Goal: Use online tool/utility: Utilize a website feature to perform a specific function

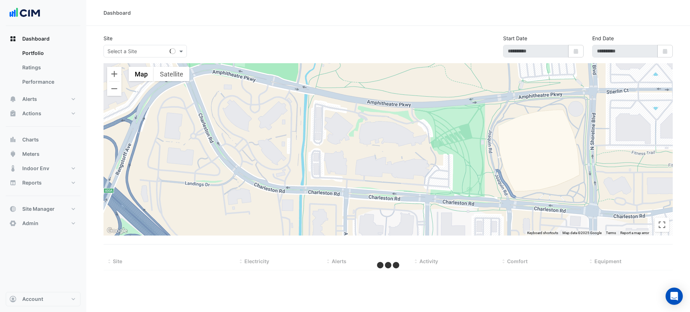
select select "***"
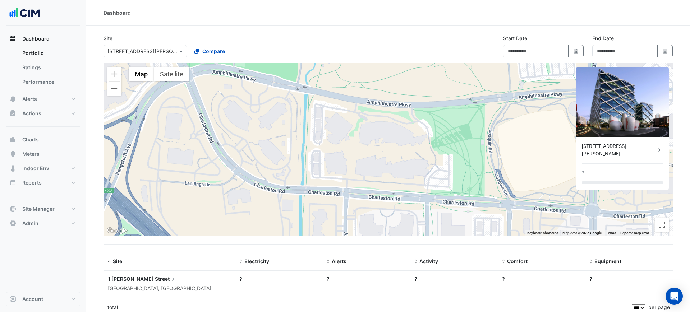
type input "**********"
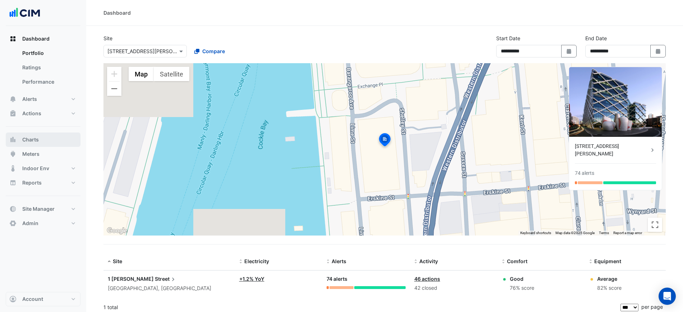
click at [46, 136] on button "Charts" at bounding box center [43, 140] width 75 height 14
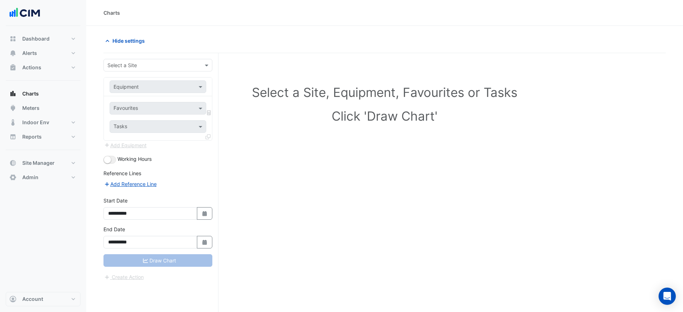
click at [142, 65] on input "text" at bounding box center [150, 66] width 87 height 8
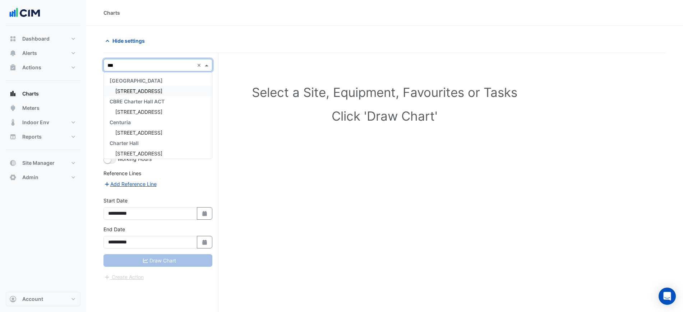
type input "****"
click at [151, 86] on div "[STREET_ADDRESS]" at bounding box center [158, 91] width 108 height 10
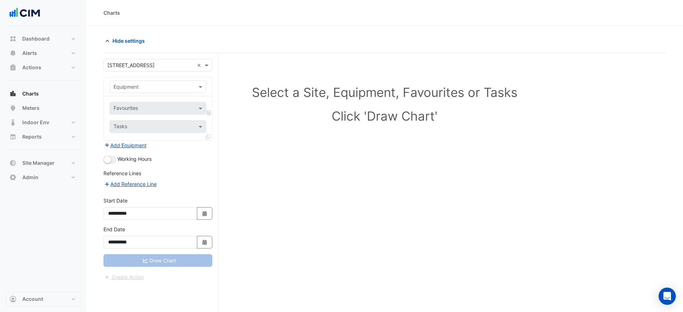
click at [156, 95] on div "Equipment" at bounding box center [158, 87] width 108 height 19
click at [156, 87] on input "text" at bounding box center [151, 87] width 74 height 8
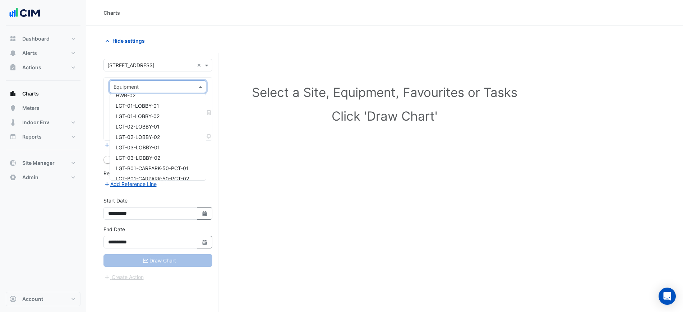
scroll to position [180, 0]
click at [133, 83] on input "text" at bounding box center [151, 87] width 74 height 8
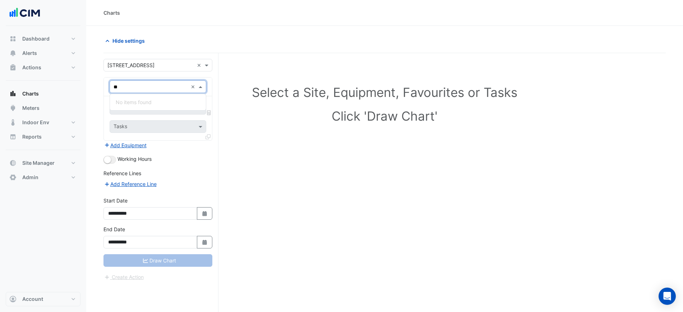
type input "*"
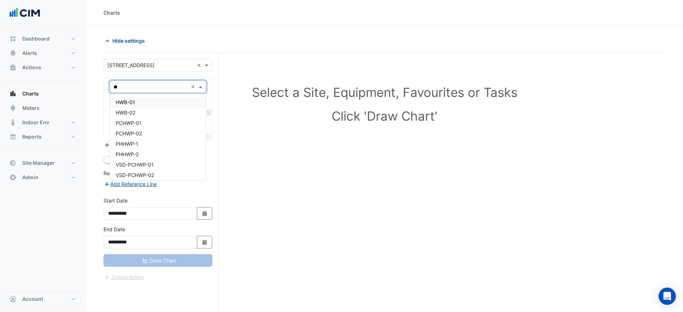
type input "***"
click at [131, 99] on div "HWB-01" at bounding box center [158, 102] width 96 height 10
click at [132, 101] on div "Favourites Tasks" at bounding box center [158, 118] width 108 height 44
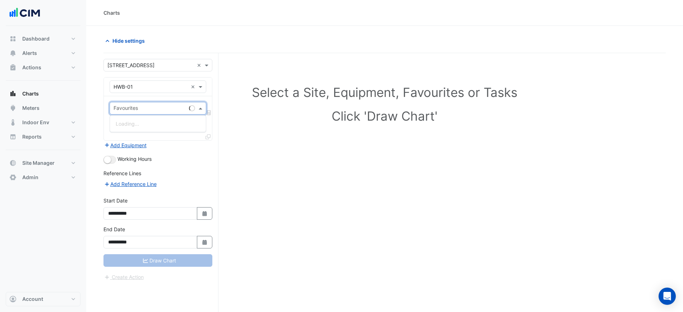
click at [133, 104] on div "Favourites" at bounding box center [148, 108] width 76 height 11
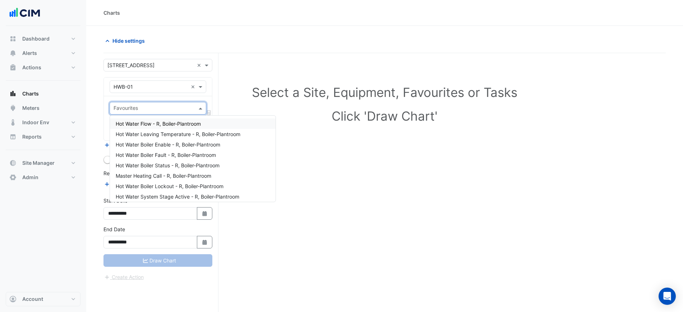
click at [190, 124] on span "Hot Water Flow - R, Boiler-Plantroom" at bounding box center [158, 124] width 85 height 6
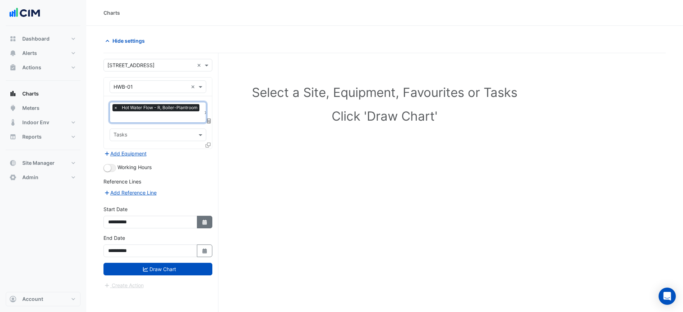
click at [199, 220] on button "Select Date" at bounding box center [205, 222] width 16 height 13
select select "*"
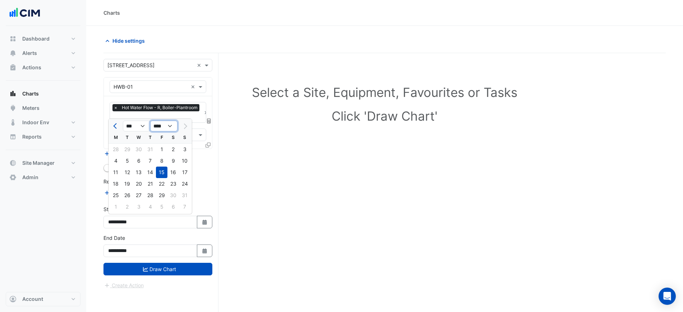
click at [157, 125] on select "**** **** **** **** **** **** **** **** **** **** ****" at bounding box center [163, 126] width 27 height 11
select select "****"
click at [150, 121] on select "**** **** **** **** **** **** **** **** **** **** ****" at bounding box center [163, 126] width 27 height 11
click at [154, 152] on div "1" at bounding box center [151, 150] width 12 height 12
type input "**********"
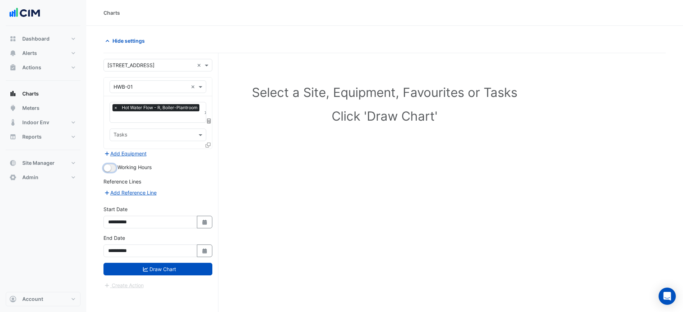
click at [106, 166] on small "button" at bounding box center [107, 168] width 7 height 7
click at [166, 265] on button "Draw Chart" at bounding box center [158, 269] width 109 height 13
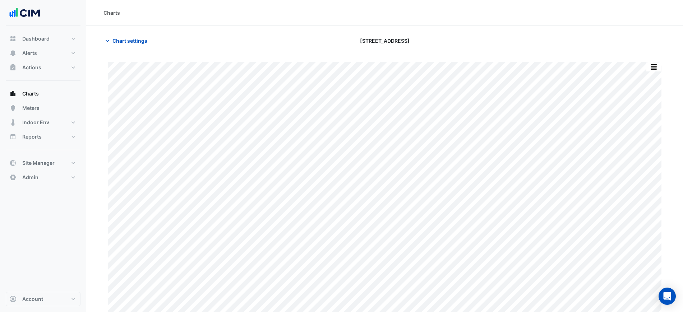
click at [427, 42] on div "[STREET_ADDRESS]" at bounding box center [385, 41] width 191 height 13
click at [395, 45] on div "[STREET_ADDRESS]" at bounding box center [385, 41] width 191 height 13
click at [118, 43] on span "Chart settings" at bounding box center [130, 41] width 35 height 8
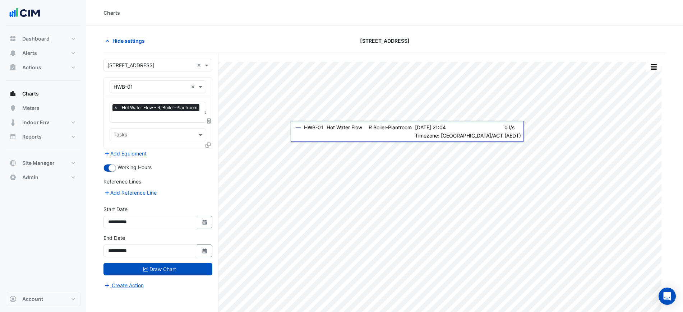
click at [153, 116] on input "text" at bounding box center [158, 118] width 88 height 8
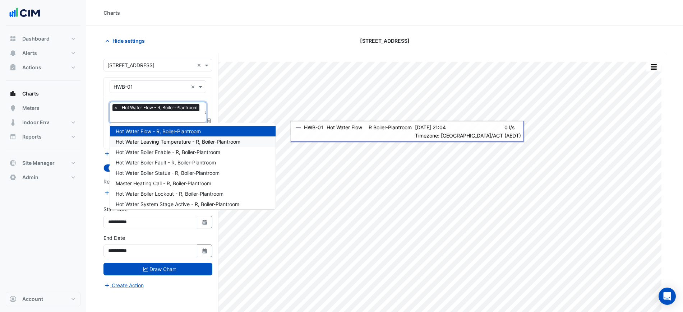
click at [160, 139] on span "Hot Water Leaving Temperature - R, Boiler-Plantroom" at bounding box center [178, 142] width 125 height 6
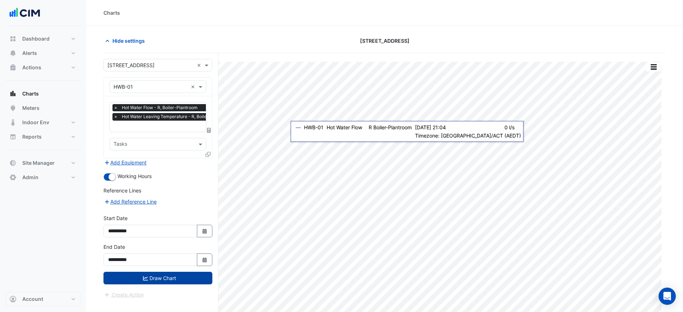
click at [180, 275] on button "Draw Chart" at bounding box center [158, 278] width 109 height 13
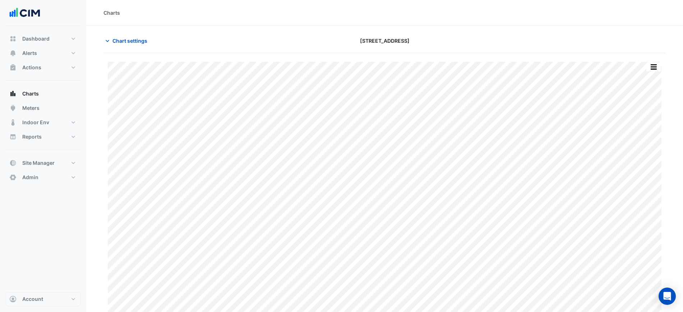
click at [430, 29] on section "Chart settings [STREET_ADDRESS] Split by Unit Split All Print Save as JPEG Save…" at bounding box center [384, 172] width 597 height 293
click at [136, 43] on span "Chart settings" at bounding box center [130, 41] width 35 height 8
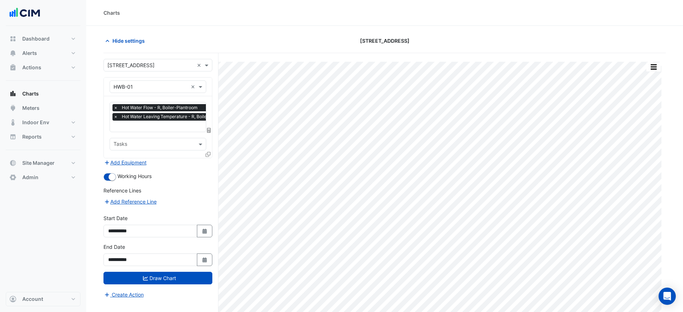
scroll to position [0, 4]
click at [161, 111] on div "× Hot Water Flow - R, Boiler-Plantroom × Hot Water Leaving Temperature - R, Boi…" at bounding box center [170, 113] width 123 height 18
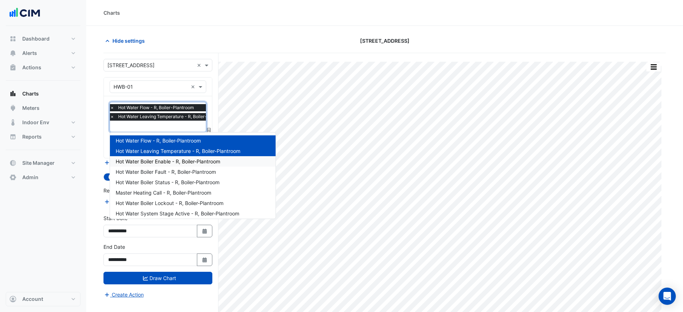
click at [179, 160] on span "Hot Water Boiler Enable - R, Boiler-Plantroom" at bounding box center [168, 162] width 105 height 6
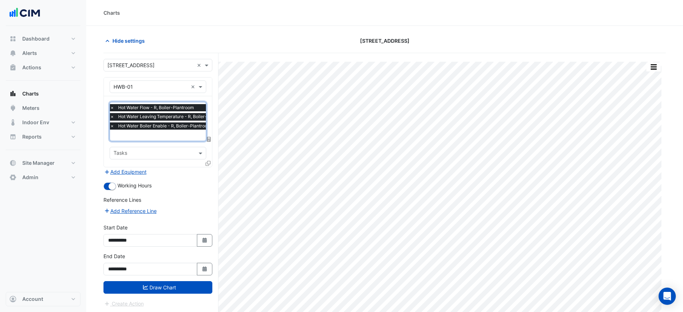
click at [175, 120] on span "Hot Water Leaving Temperature - R, Boiler-Plantroom" at bounding box center [173, 116] width 114 height 7
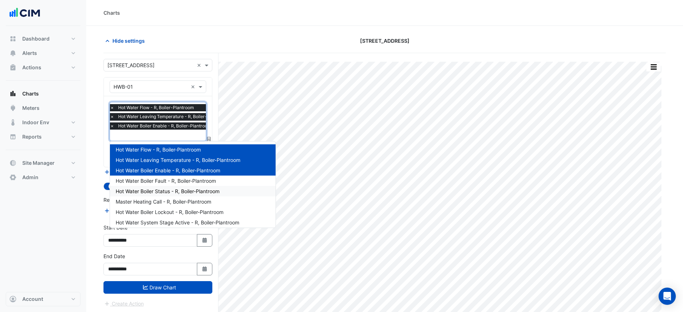
click at [169, 192] on span "Hot Water Boiler Status - R, Boiler-Plantroom" at bounding box center [168, 191] width 104 height 6
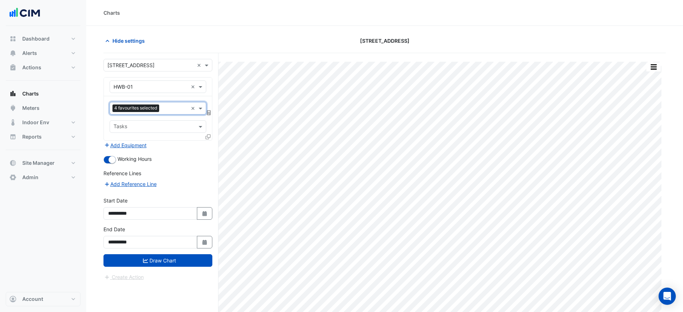
scroll to position [0, 0]
click at [167, 106] on input "text" at bounding box center [175, 109] width 26 height 8
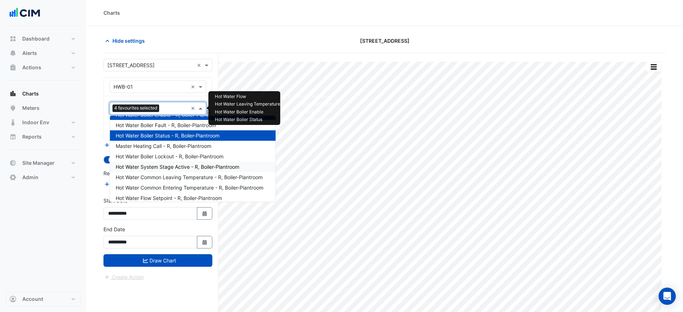
scroll to position [45, 0]
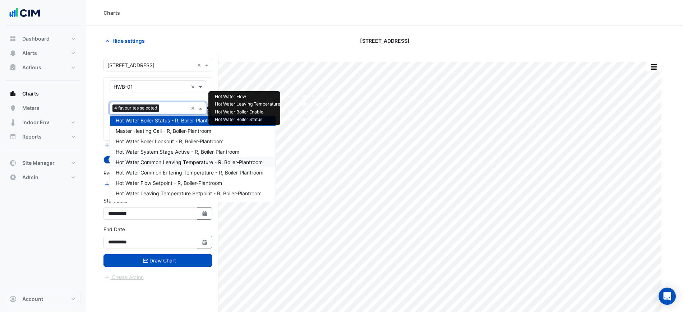
click at [183, 161] on span "Hot Water Common Leaving Temperature - R, Boiler-Plantroom" at bounding box center [189, 162] width 147 height 6
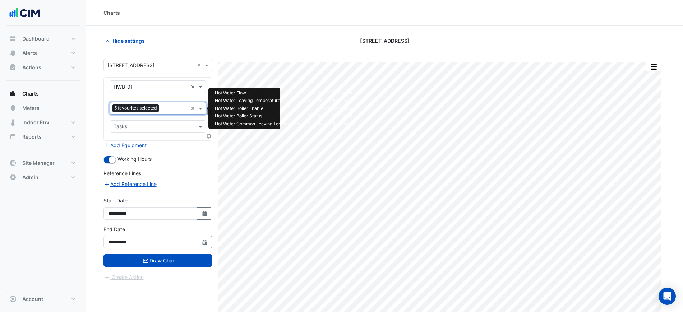
click at [174, 108] on input "text" at bounding box center [175, 109] width 26 height 8
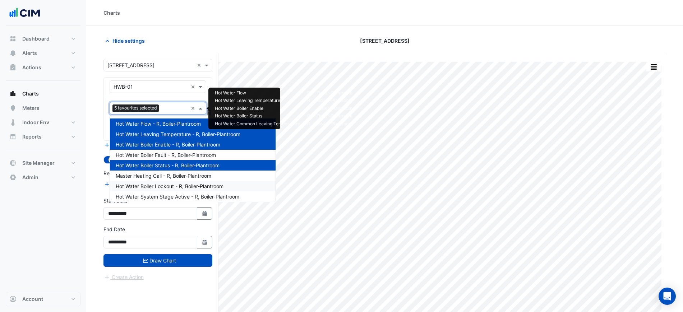
scroll to position [65, 0]
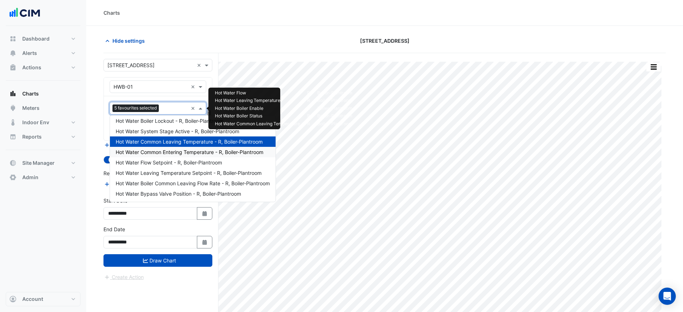
click at [179, 153] on span "Hot Water Common Entering Temperature - R, Boiler-Plantroom" at bounding box center [190, 152] width 148 height 6
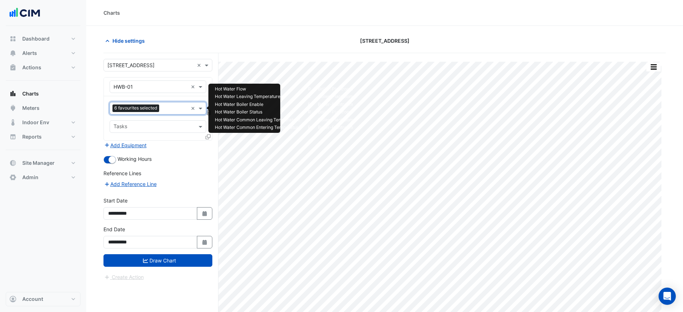
click at [172, 109] on input "text" at bounding box center [175, 109] width 26 height 8
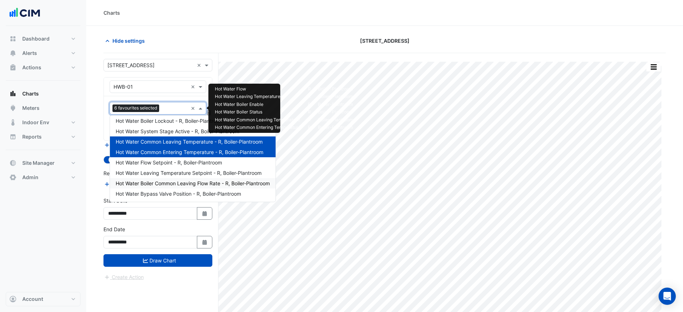
click at [197, 183] on span "Hot Water Boiler Common Leaving Flow Rate - R, Boiler-Plantroom" at bounding box center [193, 183] width 154 height 6
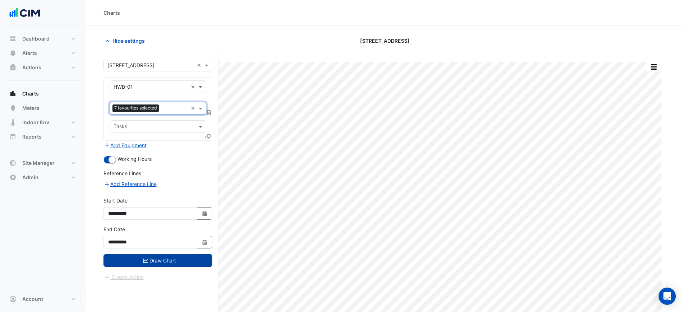
click at [187, 256] on button "Draw Chart" at bounding box center [158, 261] width 109 height 13
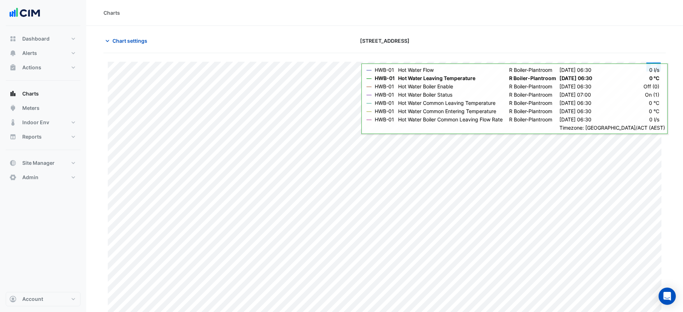
click at [655, 66] on button "button" at bounding box center [654, 67] width 14 height 9
click at [634, 43] on div at bounding box center [575, 41] width 191 height 13
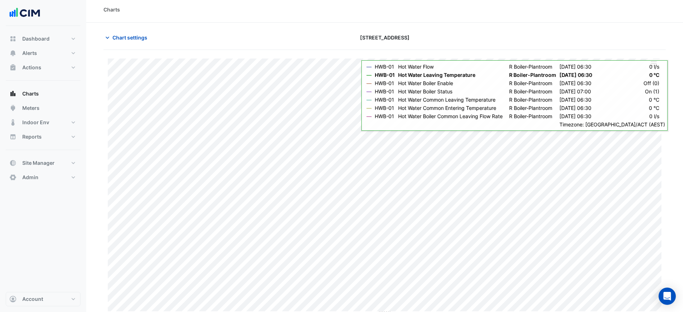
scroll to position [6, 0]
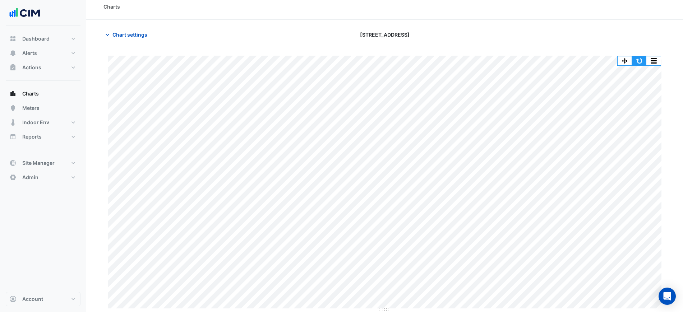
click at [639, 58] on button "button" at bounding box center [639, 60] width 14 height 9
click at [566, 37] on div at bounding box center [575, 34] width 191 height 13
click at [153, 35] on div "Chart settings" at bounding box center [194, 34] width 191 height 13
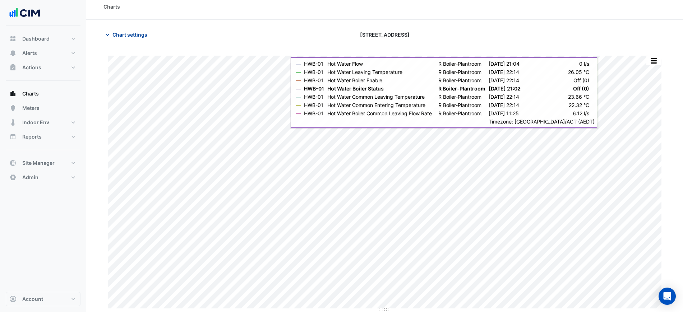
click at [139, 38] on span "Chart settings" at bounding box center [130, 35] width 35 height 8
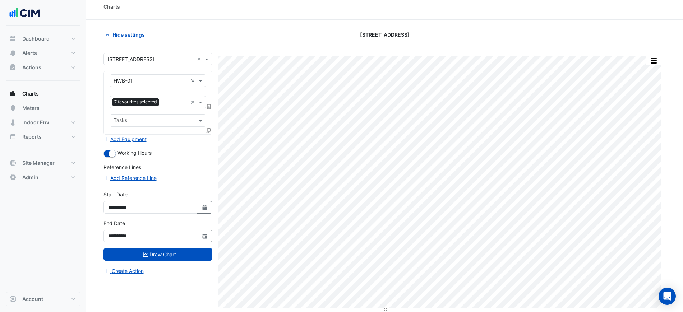
click at [146, 99] on span "7 favourites selected" at bounding box center [136, 102] width 46 height 7
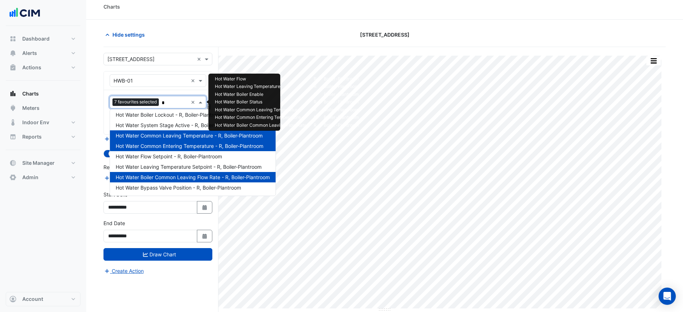
scroll to position [0, 0]
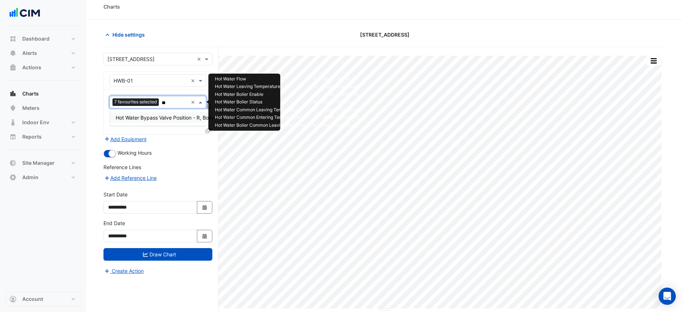
type input "***"
click at [164, 115] on span "Hot Water Bypass Valve Position - R, Boiler-Plantroom" at bounding box center [178, 118] width 125 height 6
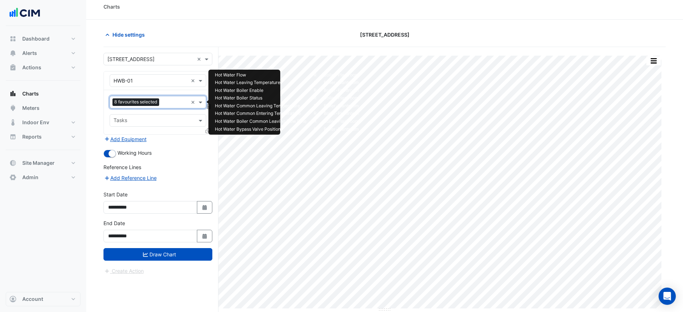
click at [215, 16] on div "Charts" at bounding box center [384, 7] width 597 height 26
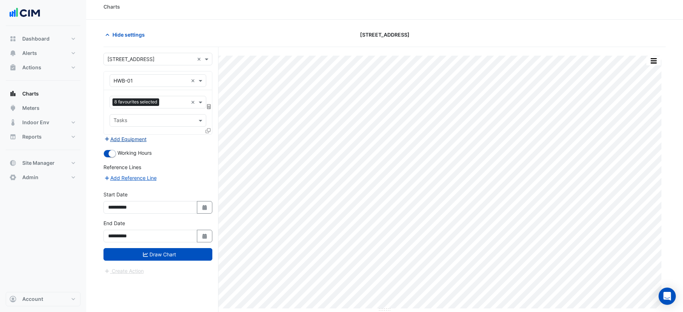
click at [132, 140] on button "Add Equipment" at bounding box center [126, 139] width 44 height 8
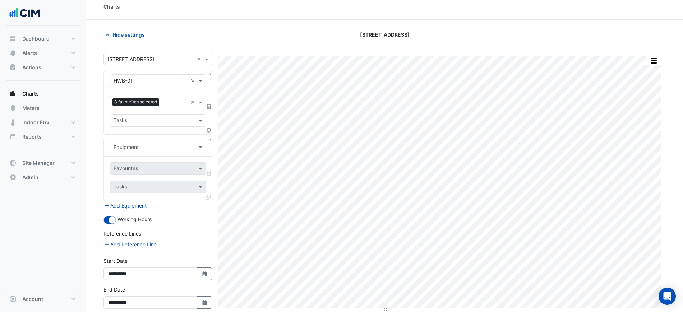
click at [132, 145] on input "text" at bounding box center [151, 148] width 74 height 8
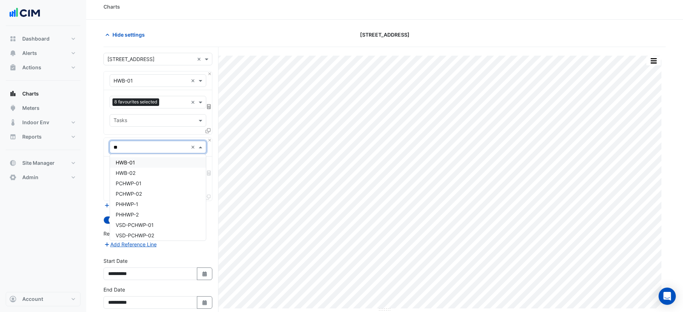
type input "***"
click at [141, 171] on div "HWB-02" at bounding box center [158, 173] width 96 height 10
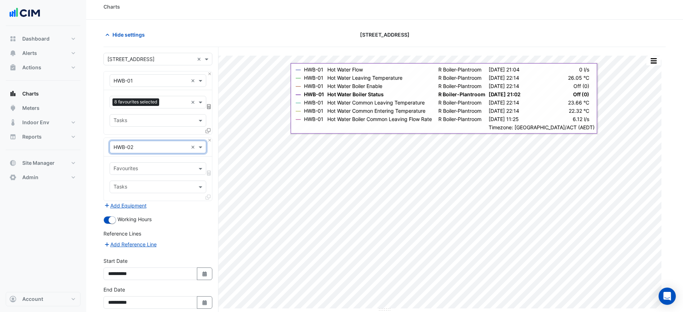
click at [142, 171] on input "text" at bounding box center [154, 170] width 81 height 8
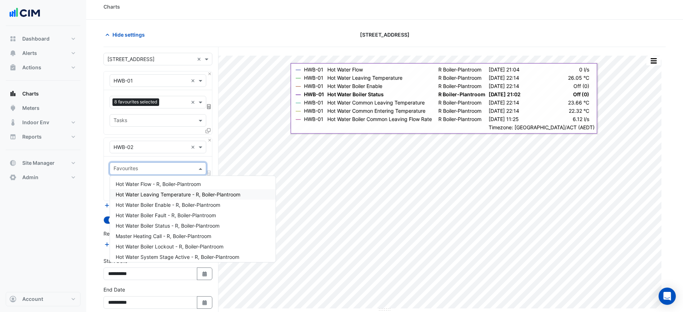
click at [159, 193] on span "Hot Water Leaving Temperature - R, Boiler-Plantroom" at bounding box center [178, 195] width 125 height 6
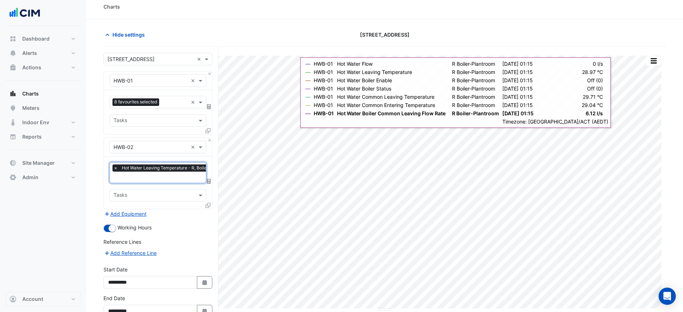
click at [152, 178] on input "text" at bounding box center [175, 178] width 122 height 8
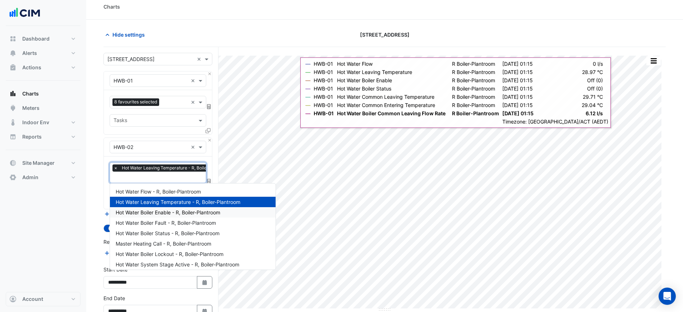
click at [159, 214] on span "Hot Water Boiler Enable - R, Boiler-Plantroom" at bounding box center [168, 213] width 105 height 6
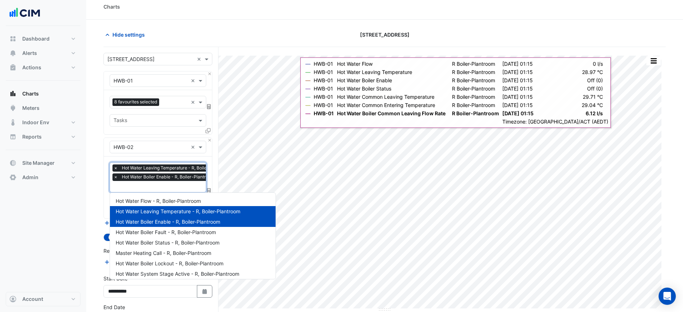
click at [157, 180] on span "Hot Water Boiler Enable - R, Boiler-Plantroom" at bounding box center [168, 177] width 97 height 7
click at [162, 242] on span "Hot Water Boiler Status - R, Boiler-Plantroom" at bounding box center [168, 243] width 104 height 6
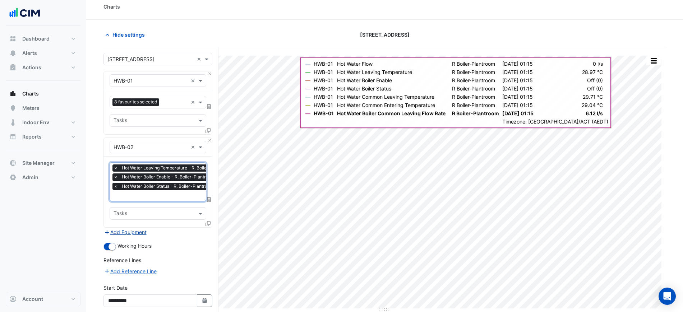
click at [129, 230] on button "Add Equipment" at bounding box center [126, 232] width 44 height 8
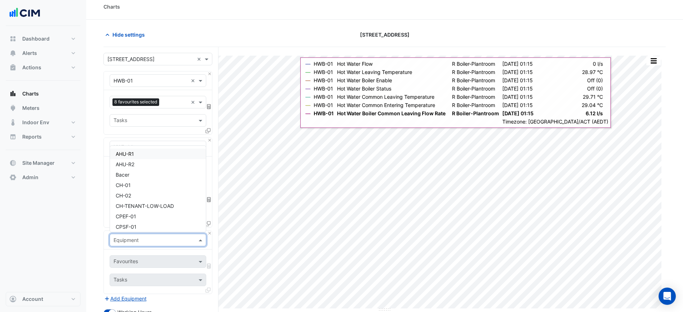
click at [135, 237] on input "text" at bounding box center [151, 241] width 74 height 8
type input "**"
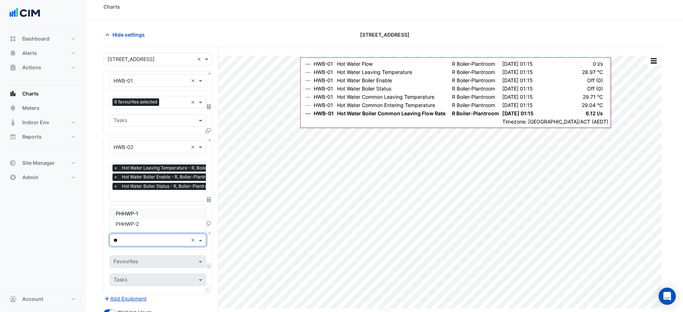
click at [146, 213] on div "PHHWP-1" at bounding box center [158, 214] width 96 height 10
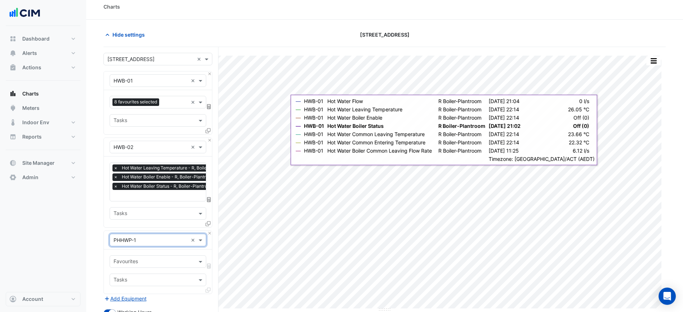
click at [152, 266] on div at bounding box center [154, 262] width 82 height 9
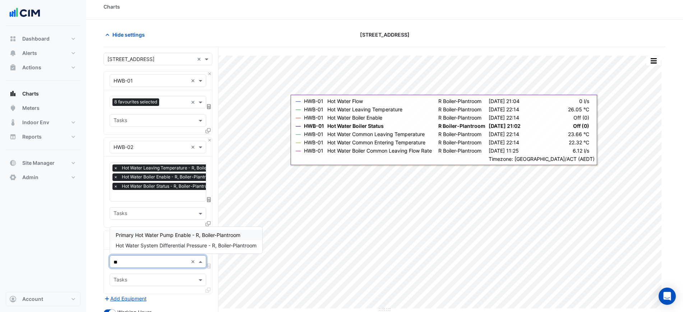
type input "***"
click at [155, 246] on span "Primary Hot Water Pump Enable - R, Boiler-Plantroom" at bounding box center [178, 246] width 125 height 6
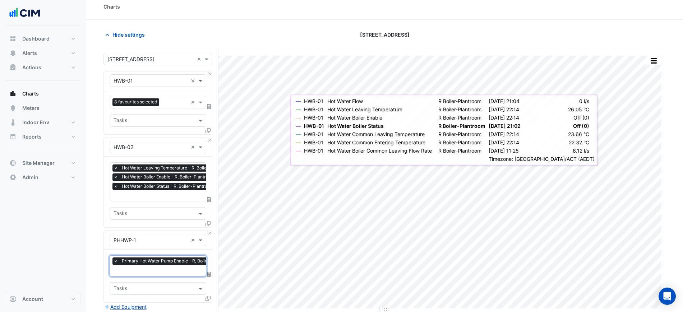
click at [155, 264] on div "× Primary Hot Water Pump Enable - R, Boiler-Plantroom" at bounding box center [175, 262] width 124 height 9
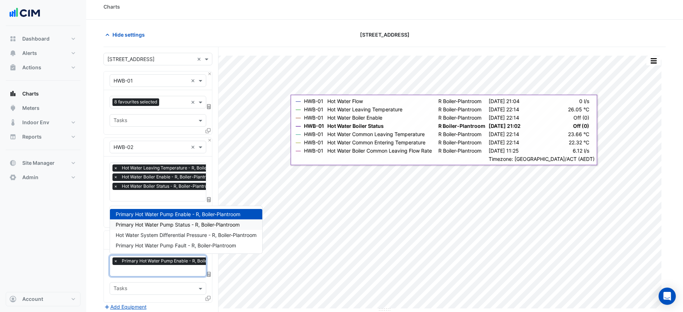
click at [173, 226] on span "Primary Hot Water Pump Status - R, Boiler-Plantroom" at bounding box center [178, 225] width 124 height 6
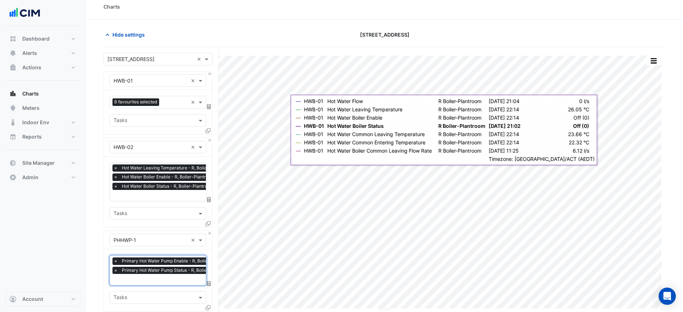
click at [172, 278] on input "text" at bounding box center [175, 281] width 123 height 8
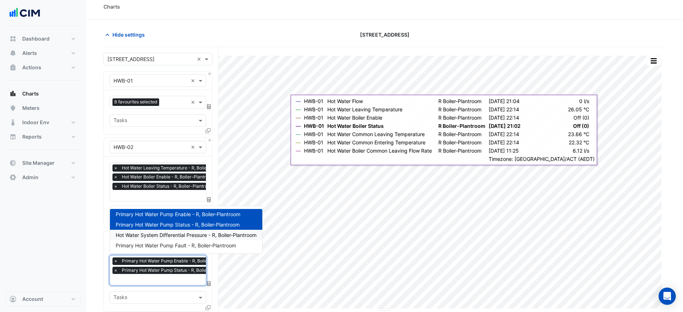
click at [178, 236] on span "Hot Water System Differential Pressure - R, Boiler-Plantroom" at bounding box center [186, 235] width 141 height 6
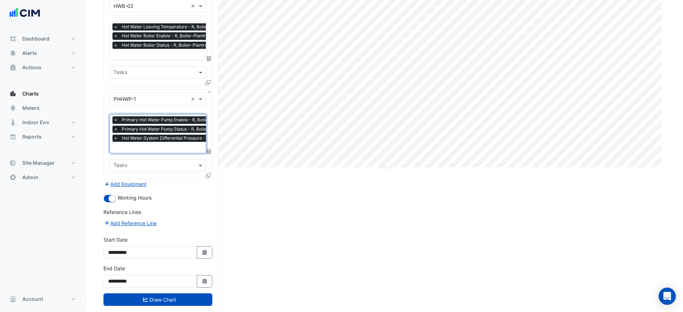
scroll to position [160, 0]
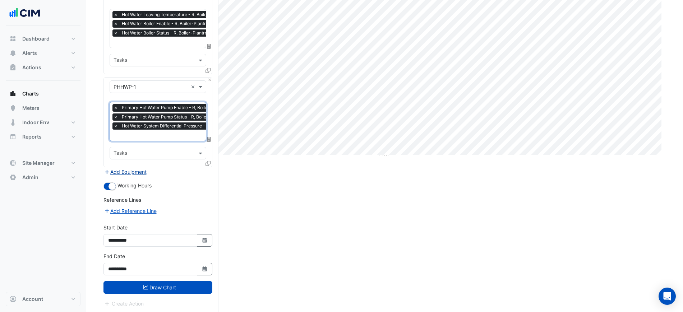
click at [135, 170] on button "Add Equipment" at bounding box center [126, 172] width 44 height 8
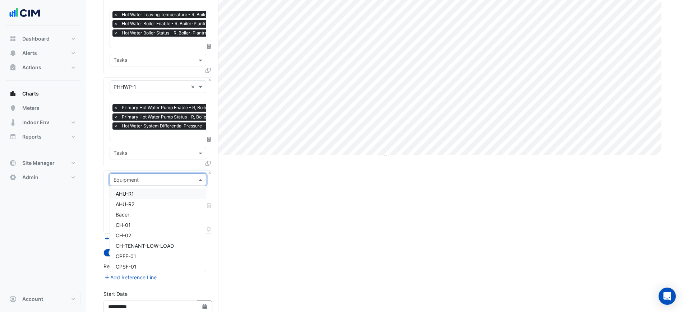
click at [147, 179] on input "text" at bounding box center [151, 181] width 74 height 8
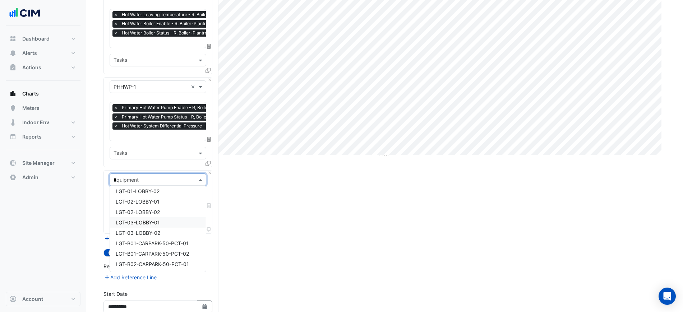
type input "**"
click at [155, 222] on div "PCHWP-02" at bounding box center [158, 222] width 96 height 10
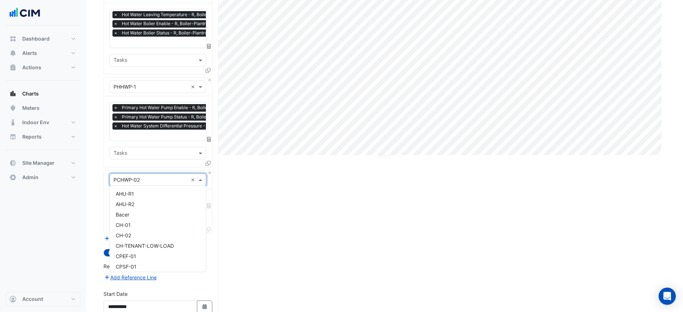
click at [149, 177] on input "text" at bounding box center [151, 181] width 74 height 8
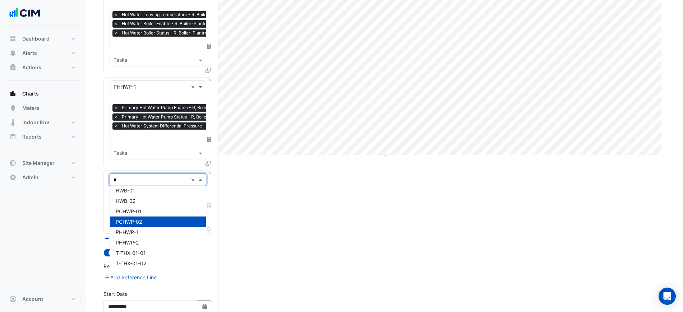
type input "**"
click at [155, 241] on div "PHHWP-2" at bounding box center [158, 243] width 96 height 10
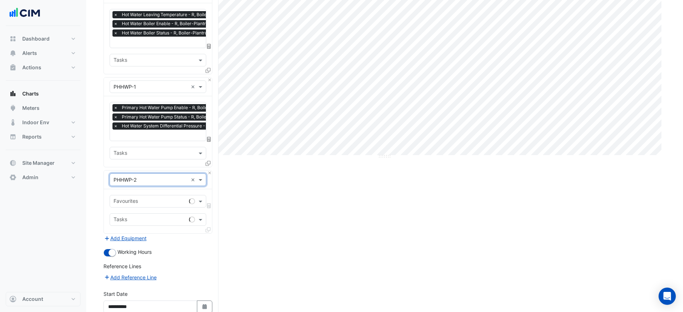
click at [151, 201] on input "text" at bounding box center [150, 202] width 73 height 8
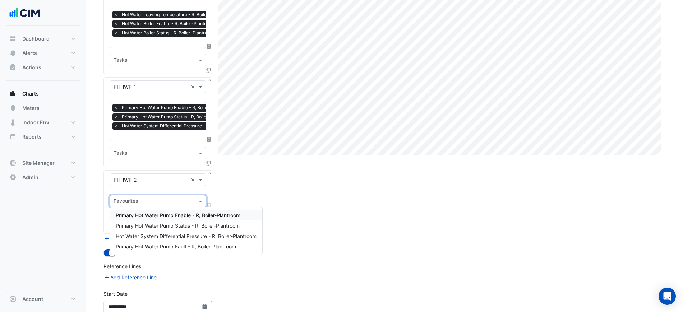
click at [189, 217] on span "Primary Hot Water Pump Enable - R, Boiler-Plantroom" at bounding box center [178, 215] width 125 height 6
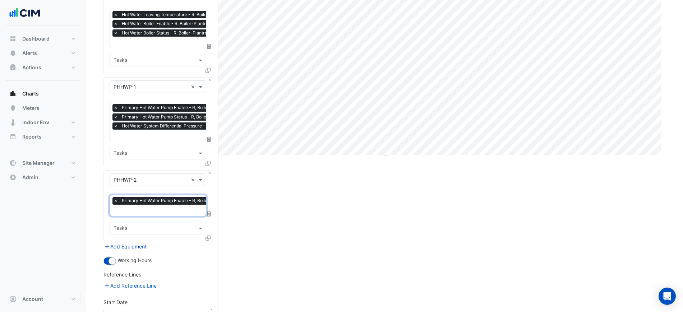
click at [175, 207] on input "text" at bounding box center [175, 211] width 123 height 8
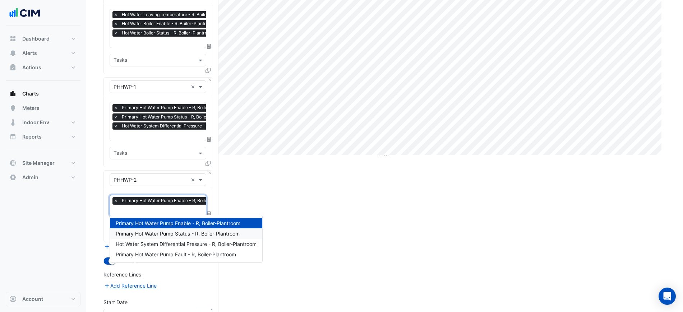
click at [174, 231] on span "Primary Hot Water Pump Status - R, Boiler-Plantroom" at bounding box center [178, 234] width 124 height 6
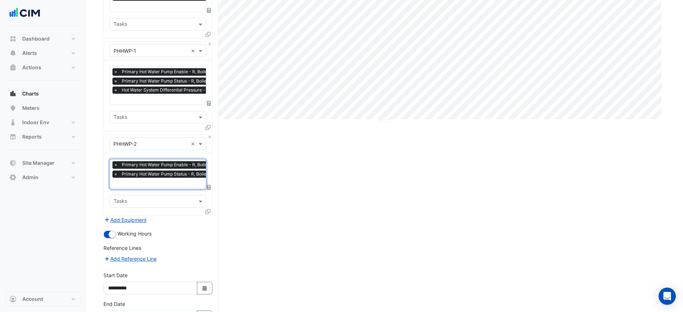
scroll to position [243, 0]
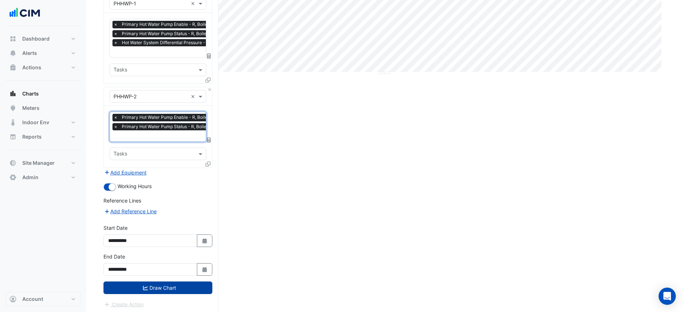
click at [165, 285] on button "Draw Chart" at bounding box center [158, 288] width 109 height 13
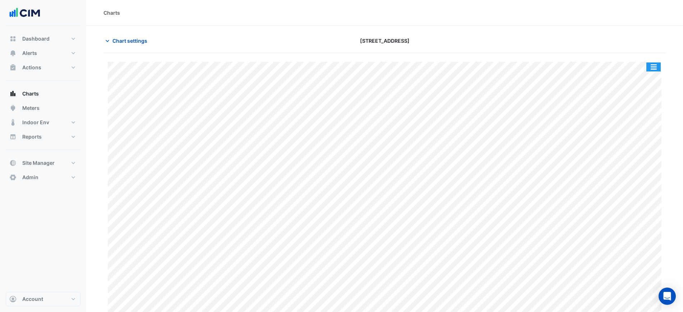
click at [654, 67] on button "button" at bounding box center [654, 67] width 14 height 9
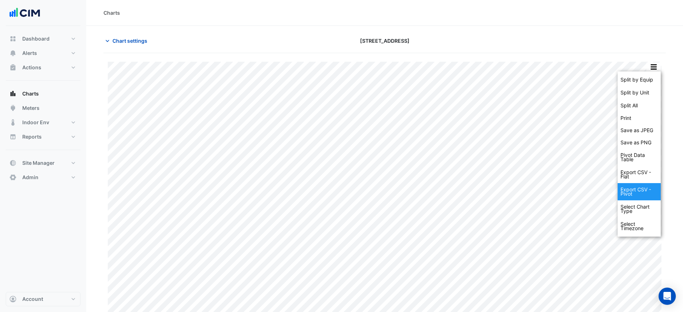
click at [645, 191] on div "Export CSV - Pivot" at bounding box center [639, 191] width 43 height 17
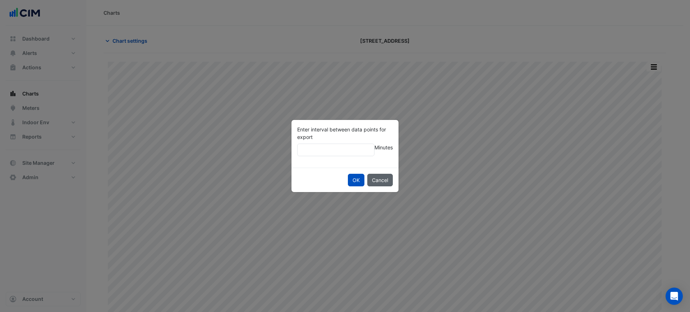
click at [381, 175] on button "Cancel" at bounding box center [380, 180] width 26 height 13
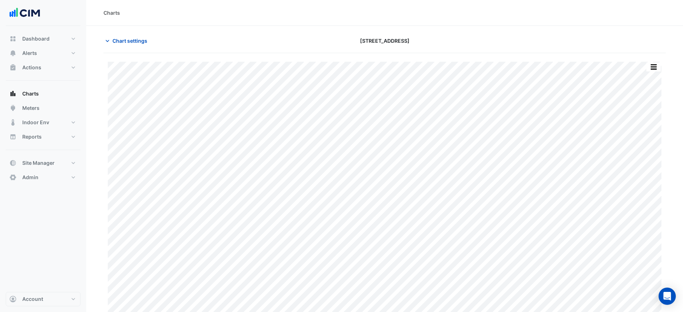
click at [661, 63] on div "Split by Equip Split by Unit Split All Print Save as JPEG Save as PNG Pivot Dat…" at bounding box center [385, 190] width 563 height 257
click at [658, 65] on button "button" at bounding box center [654, 67] width 14 height 9
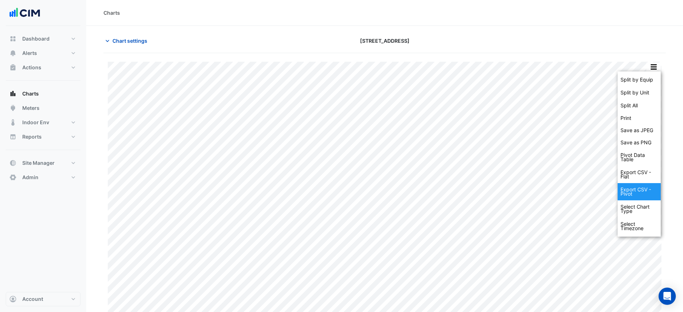
click at [640, 188] on div "Export CSV - Pivot" at bounding box center [639, 191] width 43 height 17
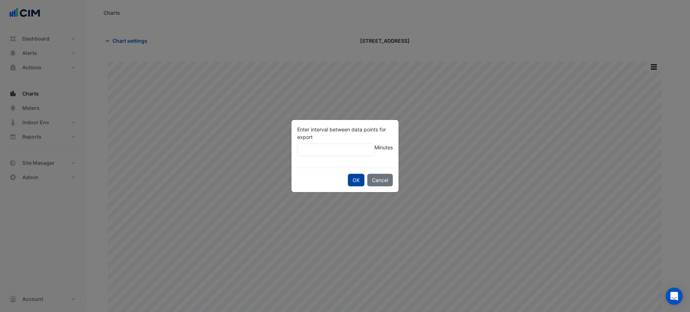
type input "**"
click at [354, 177] on button "OK" at bounding box center [356, 180] width 17 height 13
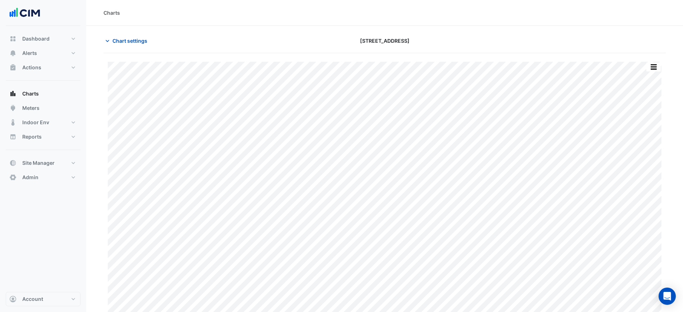
drag, startPoint x: 598, startPoint y: 26, endPoint x: 596, endPoint y: 32, distance: 6.4
click at [597, 29] on section "Chart settings [STREET_ADDRESS] Split by Equip Split by Unit Split All Print Sa…" at bounding box center [384, 172] width 597 height 293
click at [648, 63] on button "button" at bounding box center [654, 67] width 14 height 9
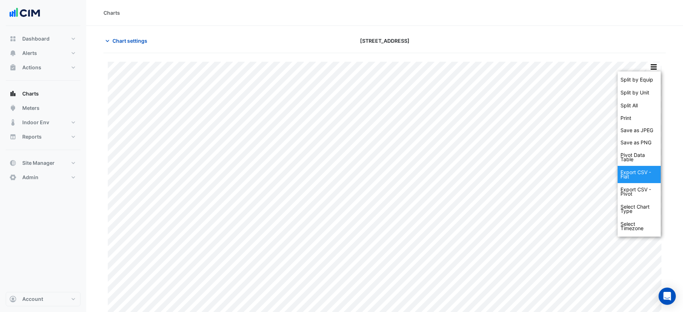
click at [644, 175] on div "Export CSV - Flat" at bounding box center [639, 174] width 43 height 17
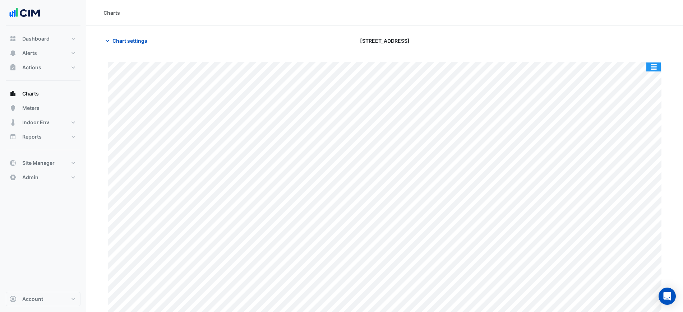
click at [651, 65] on button "button" at bounding box center [654, 67] width 14 height 9
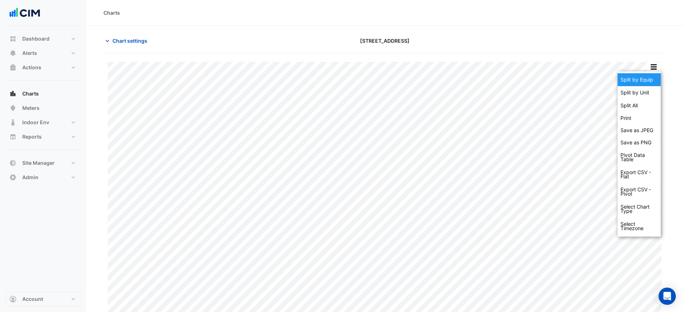
drag, startPoint x: 652, startPoint y: 75, endPoint x: 628, endPoint y: 54, distance: 31.9
click at [652, 75] on div "Split by Equip" at bounding box center [639, 79] width 43 height 13
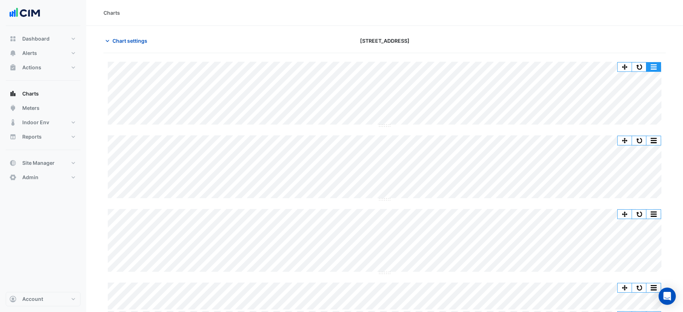
click at [653, 64] on button "button" at bounding box center [654, 67] width 14 height 9
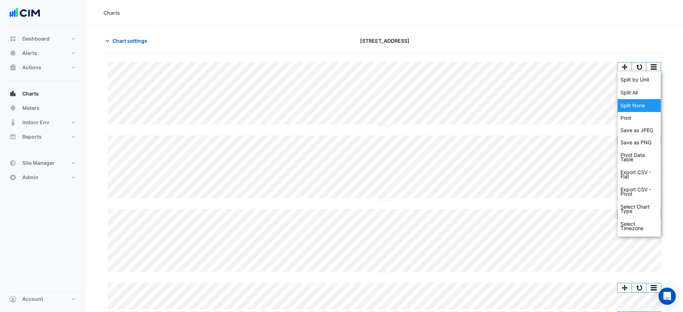
click at [640, 105] on div "Split None" at bounding box center [639, 105] width 43 height 13
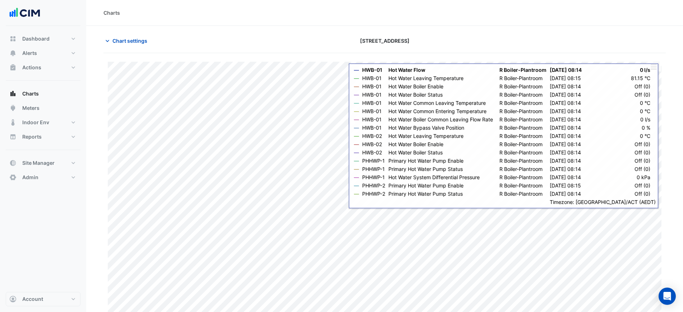
click at [651, 61] on div "Split by Equip Split by Unit Split All Print Save as JPEG Save as PNG Pivot Dat…" at bounding box center [385, 185] width 563 height 265
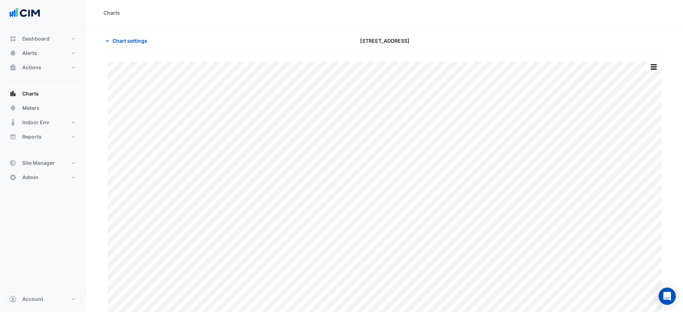
click at [653, 63] on button "button" at bounding box center [654, 67] width 14 height 9
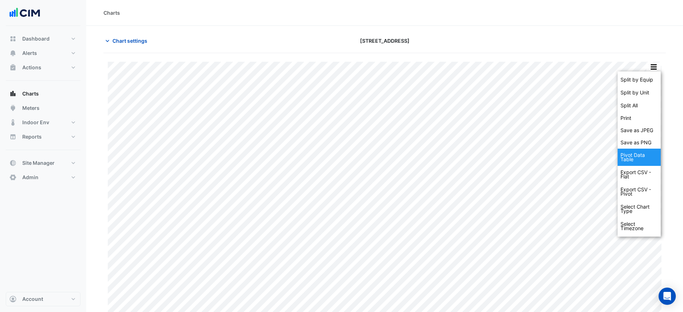
click at [645, 158] on div "Pivot Data Table" at bounding box center [639, 157] width 43 height 17
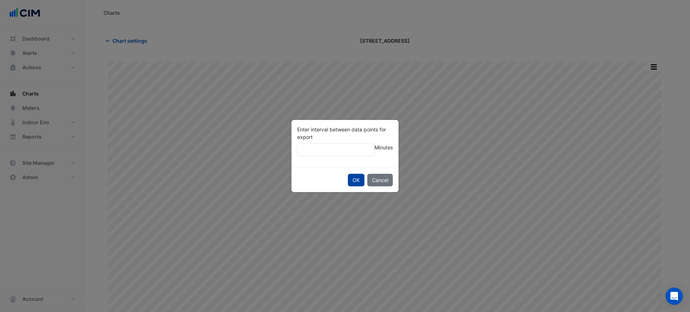
type input "**"
click at [352, 178] on button "OK" at bounding box center [356, 180] width 17 height 13
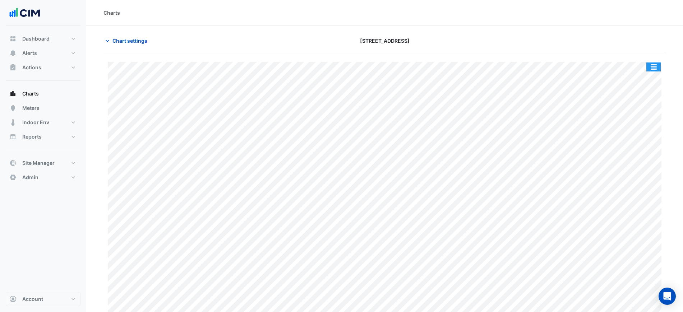
click at [652, 63] on button "button" at bounding box center [654, 67] width 14 height 9
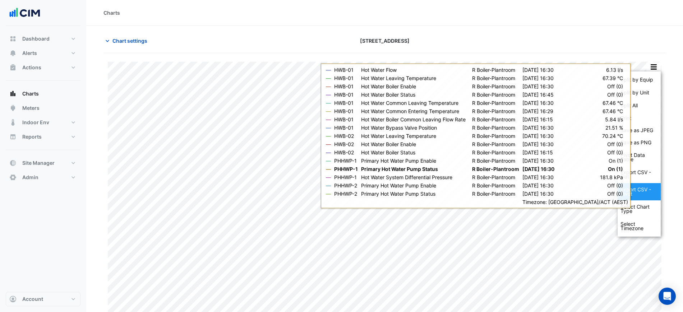
click at [637, 191] on div "Export CSV - Pivot" at bounding box center [639, 191] width 43 height 17
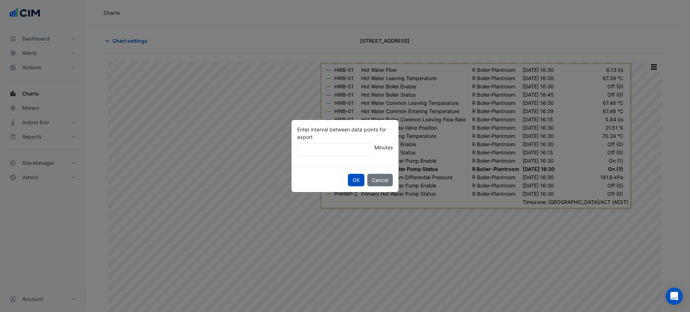
drag, startPoint x: 332, startPoint y: 150, endPoint x: 304, endPoint y: 150, distance: 28.0
click at [295, 151] on div "Enter interval between data points for export **** Minutes" at bounding box center [345, 144] width 107 height 48
type input "**"
click at [353, 175] on button "OK" at bounding box center [356, 180] width 17 height 13
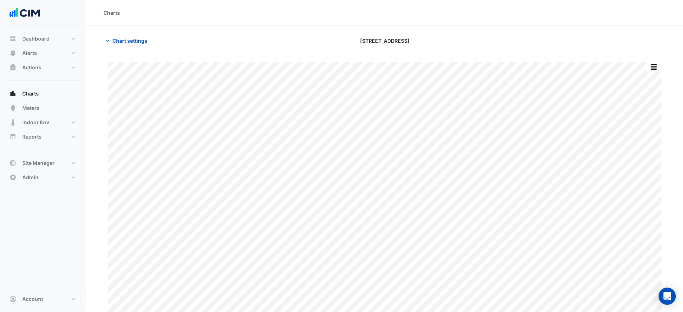
click at [473, 18] on div "Charts" at bounding box center [384, 13] width 597 height 26
click at [458, 27] on section "Chart settings 44 Sydney Avenue Split by Equip Split by Unit Split All Print Sa…" at bounding box center [384, 172] width 597 height 293
